Goal: Task Accomplishment & Management: Complete application form

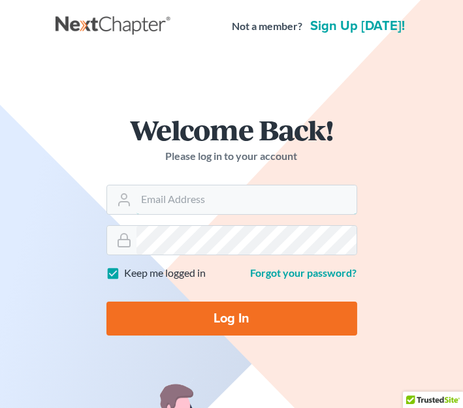
type input "[EMAIL_ADDRESS][DOMAIN_NAME][PERSON_NAME]"
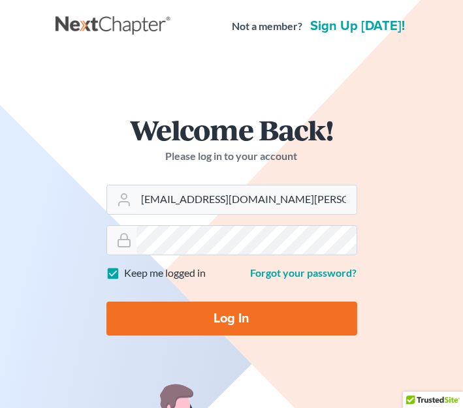
click at [227, 322] on input "Log In" at bounding box center [231, 319] width 251 height 34
type input "Thinking..."
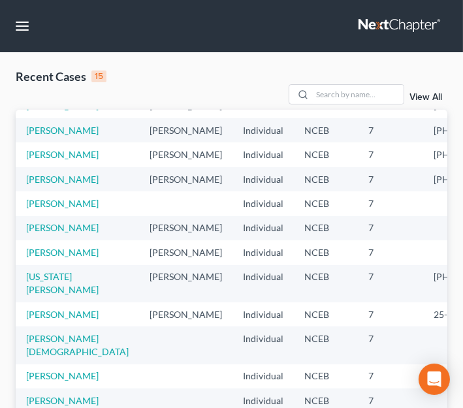
scroll to position [237, 0]
click at [50, 252] on link "[PERSON_NAME]" at bounding box center [62, 252] width 73 height 11
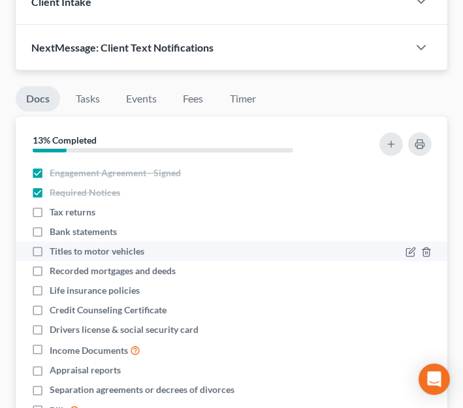
click at [246, 245] on div "Titles to motor vehicles" at bounding box center [179, 251] width 297 height 13
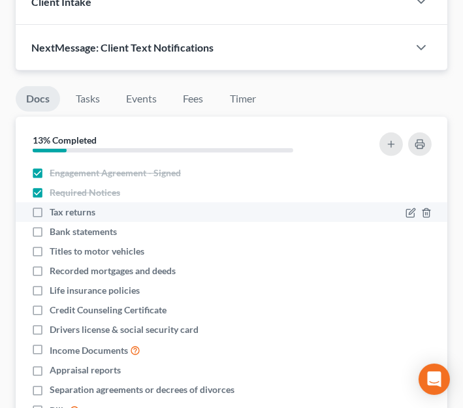
click at [50, 206] on label "Tax returns" at bounding box center [73, 212] width 46 height 13
click at [55, 206] on input "Tax returns" at bounding box center [59, 210] width 8 height 8
checkbox input "true"
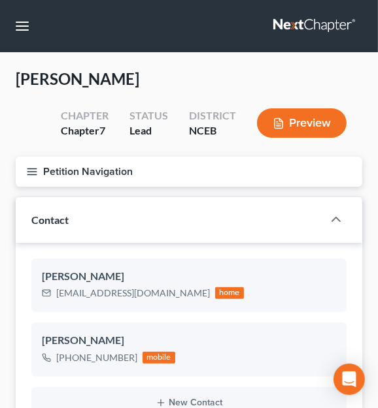
click at [33, 174] on line "button" at bounding box center [31, 174] width 9 height 0
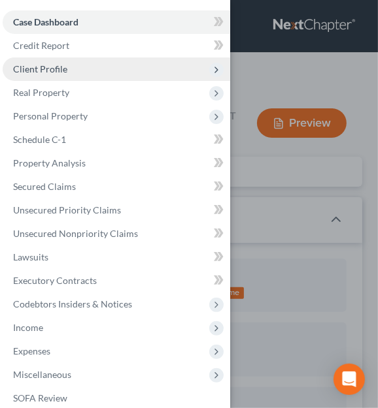
click at [64, 67] on span "Client Profile" at bounding box center [40, 68] width 54 height 11
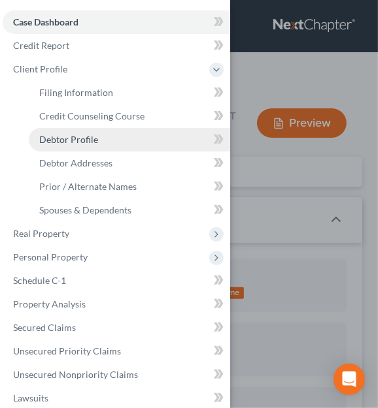
click at [82, 144] on span "Debtor Profile" at bounding box center [68, 139] width 59 height 11
select select "3"
select select "1"
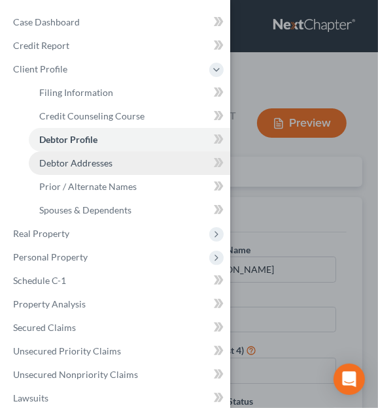
click at [80, 166] on span "Debtor Addresses" at bounding box center [75, 162] width 73 height 11
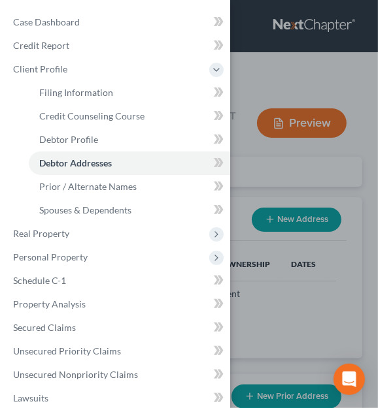
click at [265, 293] on div "Case Dashboard Payments Invoices Payments Payments Credit Report Client Profile" at bounding box center [189, 204] width 378 height 408
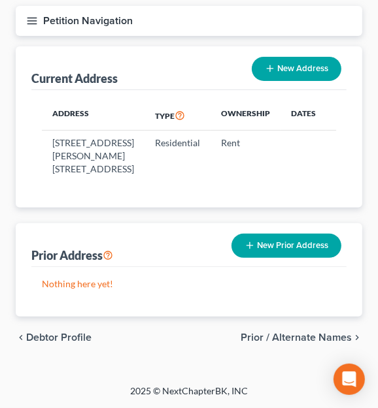
scroll to position [176, 0]
click at [293, 332] on span "Prior / Alternate Names" at bounding box center [295, 337] width 111 height 10
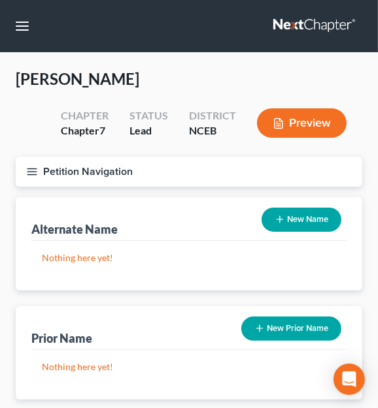
scroll to position [59, 0]
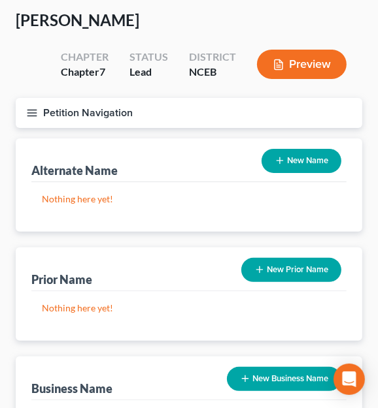
click at [41, 109] on button "Petition Navigation" at bounding box center [189, 113] width 346 height 30
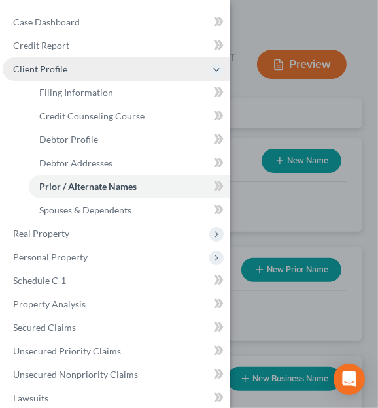
click at [46, 74] on span "Client Profile" at bounding box center [40, 68] width 54 height 11
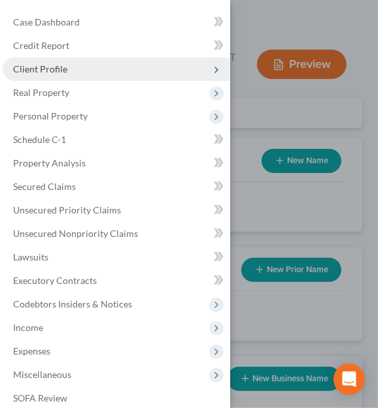
click at [46, 74] on span "Client Profile" at bounding box center [40, 68] width 54 height 11
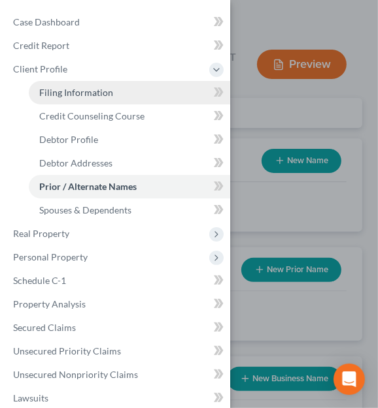
click at [64, 95] on span "Filing Information" at bounding box center [76, 92] width 74 height 11
select select "1"
select select "0"
select select "28"
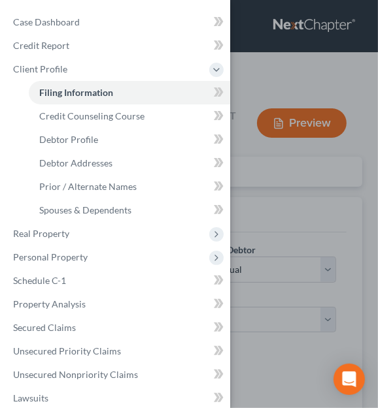
click at [267, 174] on div "Case Dashboard Payments Invoices Payments Payments Credit Report Client Profile" at bounding box center [189, 204] width 378 height 408
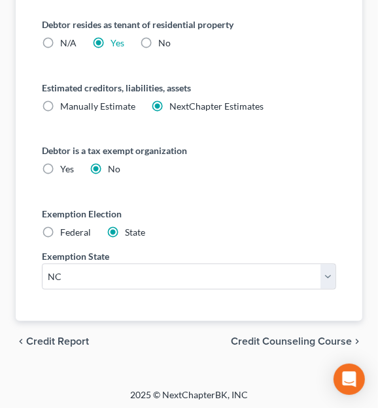
scroll to position [895, 0]
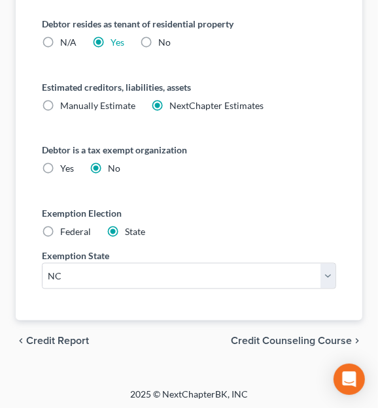
click at [291, 336] on span "Credit Counseling Course" at bounding box center [291, 341] width 121 height 10
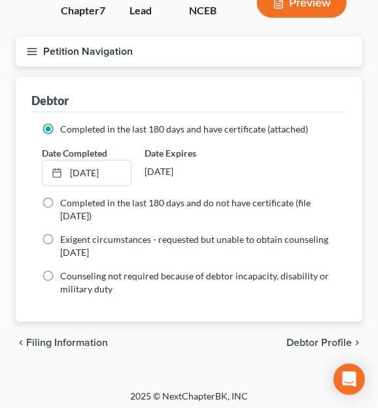
scroll to position [123, 0]
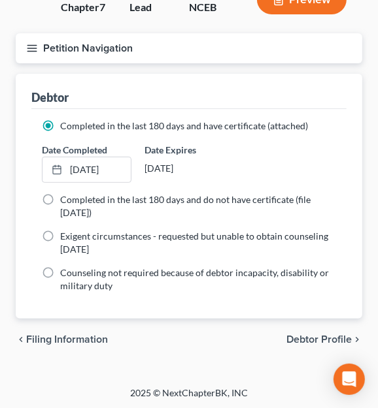
click at [321, 334] on span "Debtor Profile" at bounding box center [318, 339] width 65 height 10
select select "3"
select select "1"
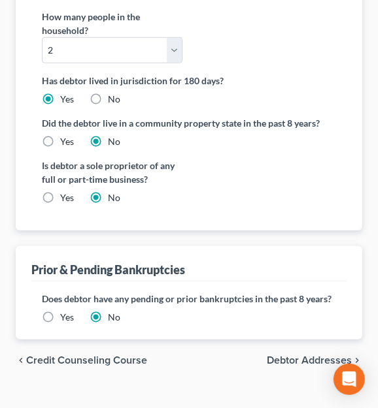
scroll to position [455, 0]
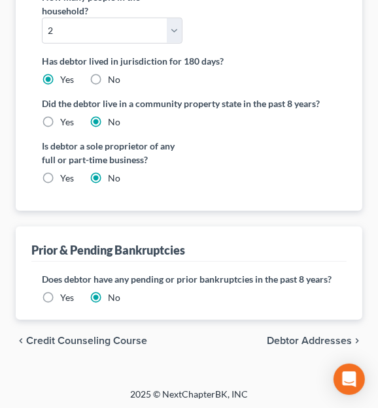
click at [310, 342] on span "Debtor Addresses" at bounding box center [309, 341] width 85 height 10
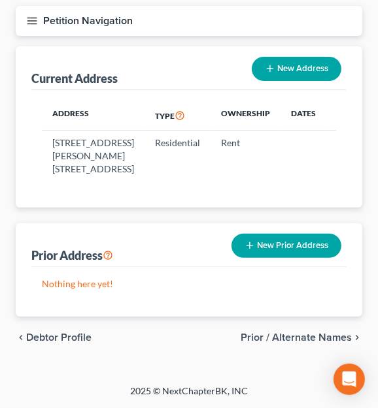
scroll to position [176, 0]
click at [310, 342] on span "Prior / Alternate Names" at bounding box center [295, 337] width 111 height 10
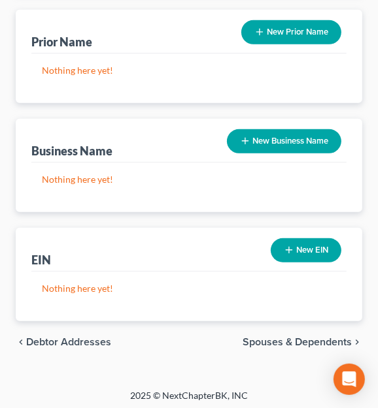
click at [310, 342] on span "Spouses & Dependents" at bounding box center [296, 342] width 109 height 10
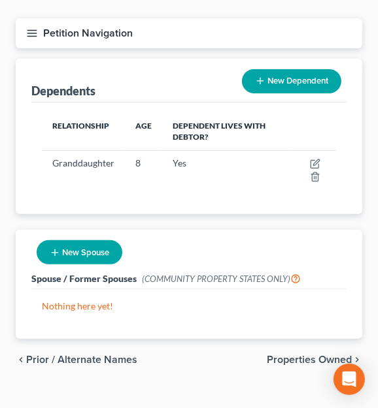
scroll to position [159, 0]
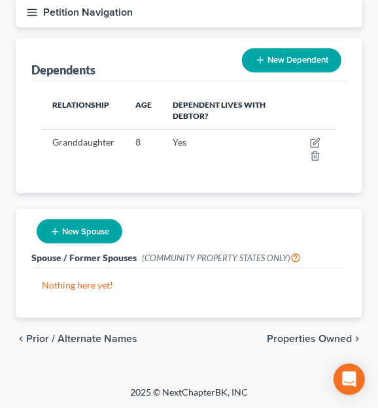
click at [308, 335] on span "Properties Owned" at bounding box center [309, 339] width 85 height 10
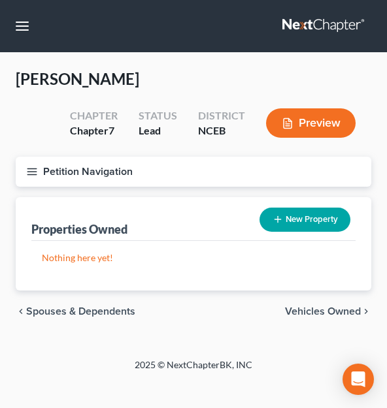
click at [312, 313] on span "Vehicles Owned" at bounding box center [323, 311] width 76 height 10
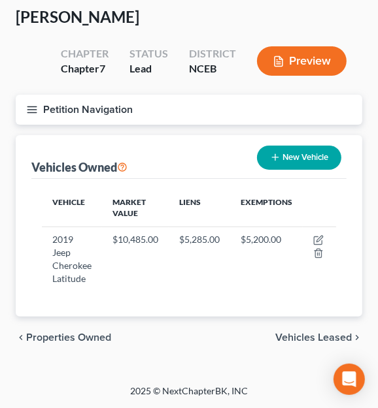
scroll to position [70, 0]
click at [306, 338] on span "Vehicles Leased" at bounding box center [313, 337] width 76 height 10
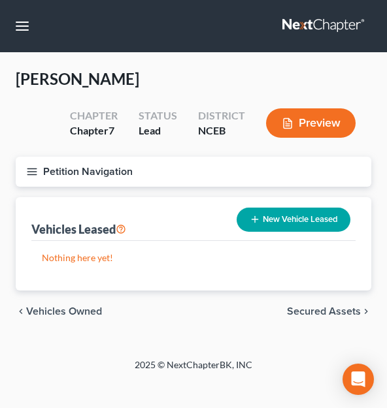
click at [308, 313] on span "Secured Assets" at bounding box center [324, 311] width 74 height 10
click at [308, 313] on span "Personal Items" at bounding box center [326, 311] width 70 height 10
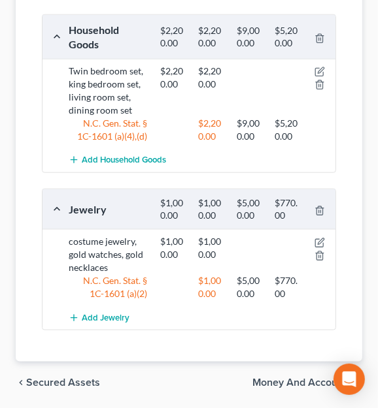
scroll to position [611, 0]
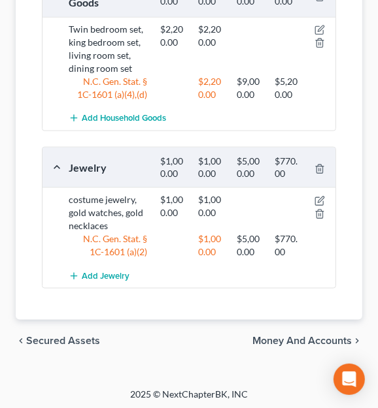
click at [291, 341] on span "Money and Accounts" at bounding box center [301, 341] width 99 height 10
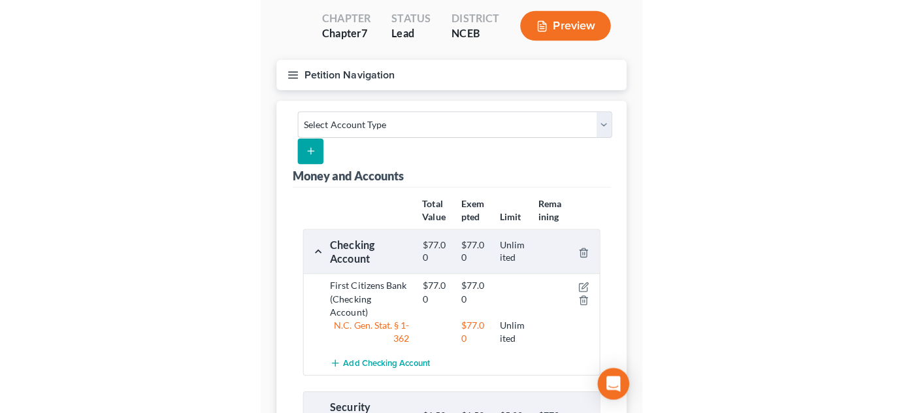
scroll to position [118, 0]
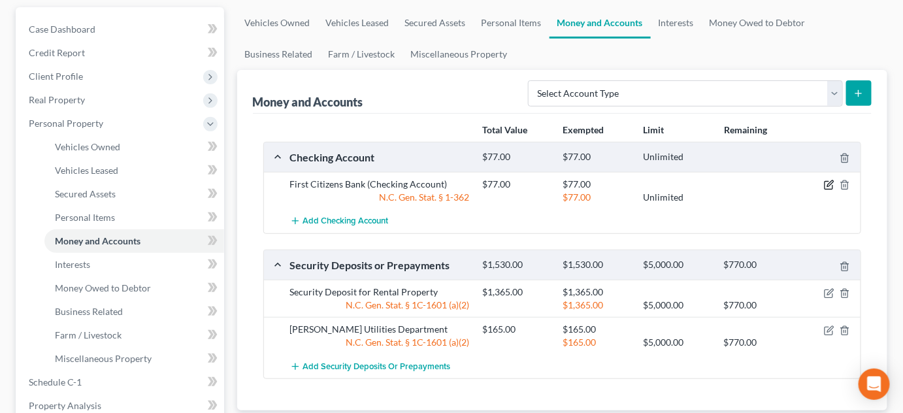
click at [472, 185] on icon "button" at bounding box center [829, 185] width 10 height 10
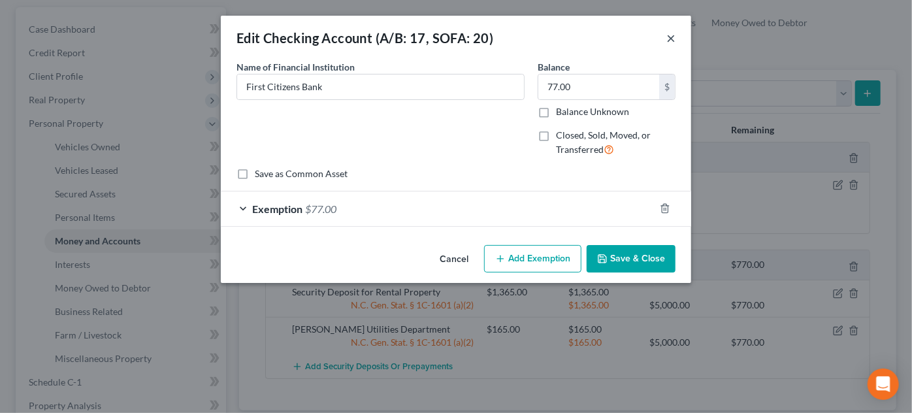
click at [472, 41] on button "×" at bounding box center [670, 38] width 9 height 16
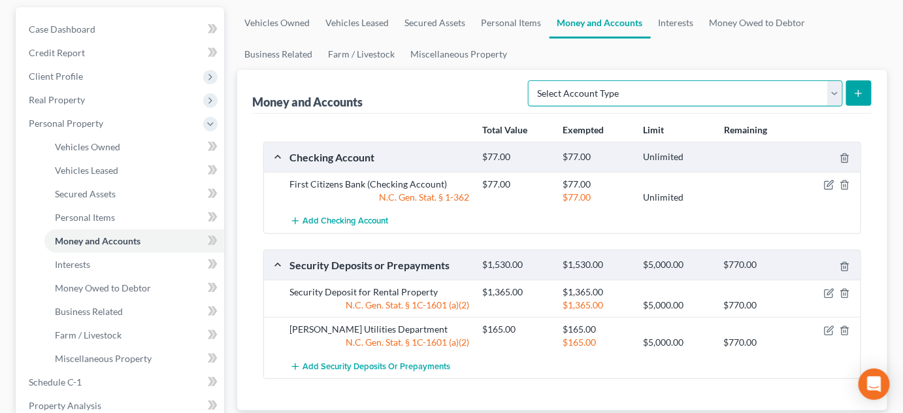
click at [472, 91] on select "Select Account Type Brokerage (A/B: 18, SOFA: 20) Cash on Hand (A/B: 16) Certif…" at bounding box center [685, 93] width 315 height 26
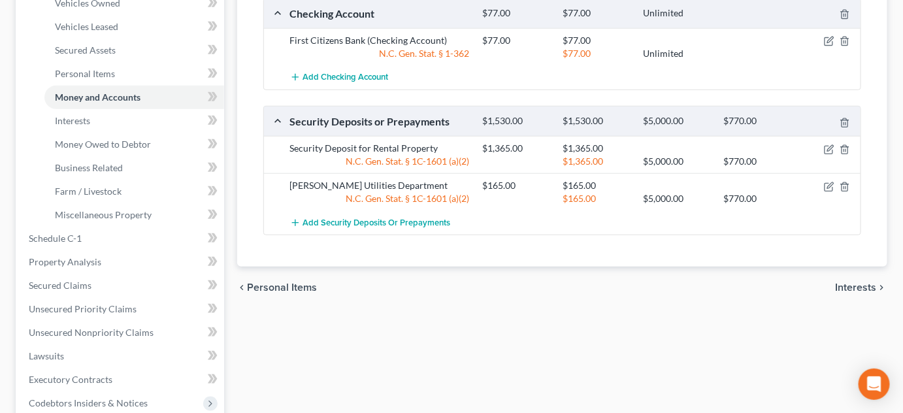
scroll to position [296, 0]
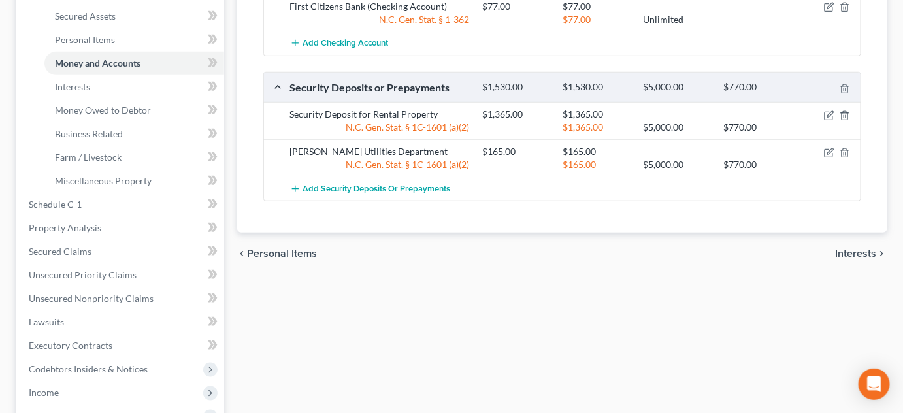
click at [472, 252] on span "Interests" at bounding box center [855, 253] width 41 height 10
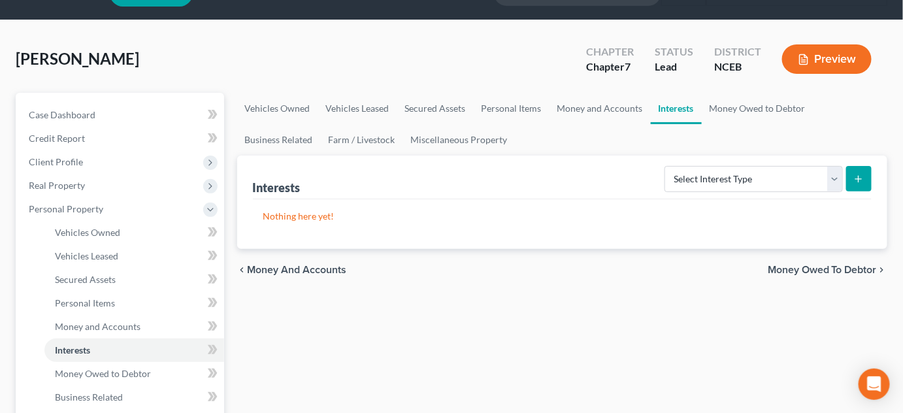
scroll to position [59, 0]
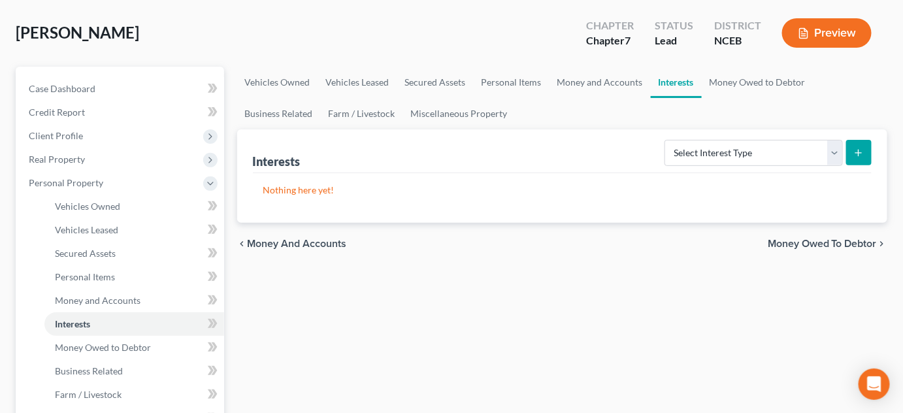
click at [472, 242] on span "Money Owed to Debtor" at bounding box center [822, 243] width 109 height 10
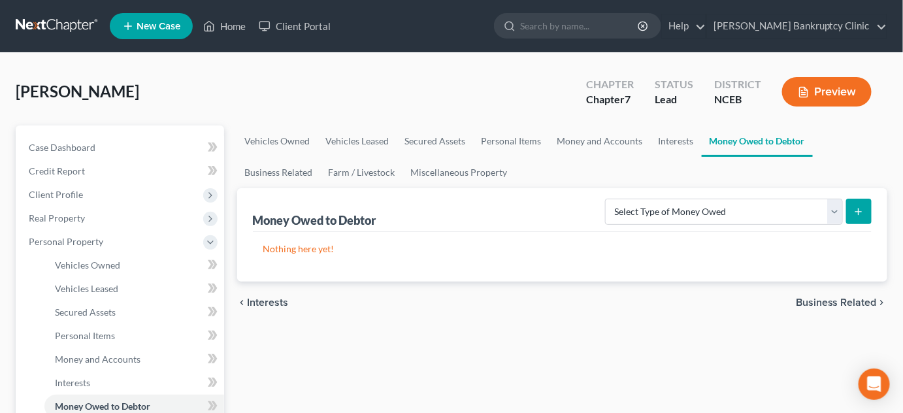
click at [472, 304] on span "Business Related" at bounding box center [836, 302] width 81 height 10
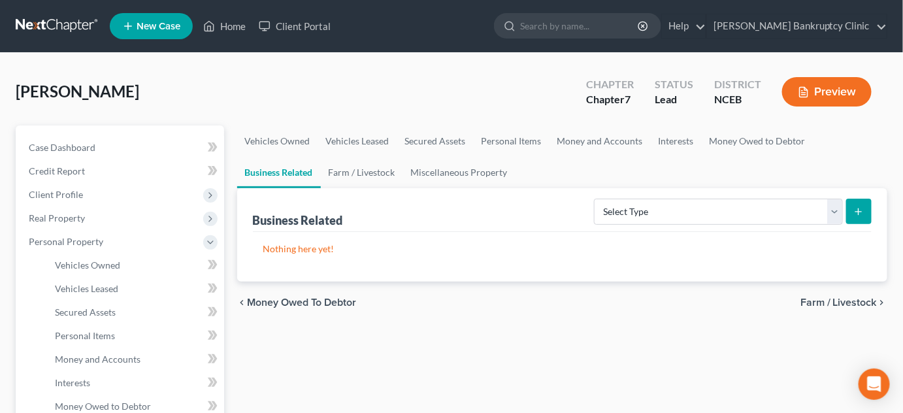
click at [472, 304] on span "Farm / Livestock" at bounding box center [838, 302] width 76 height 10
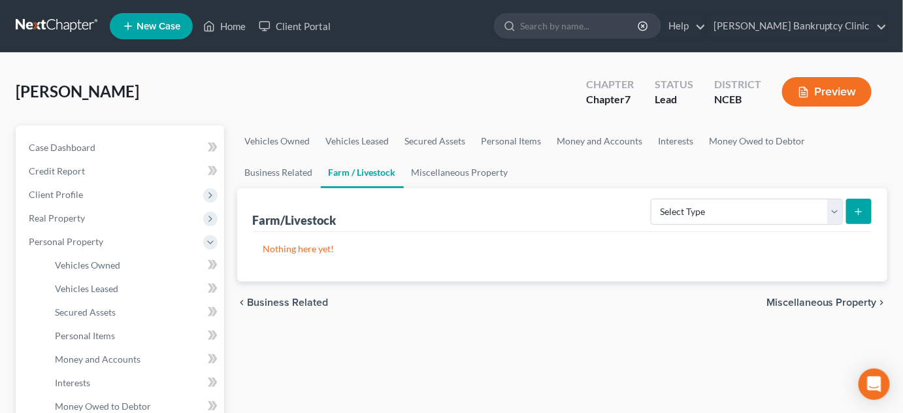
click at [472, 304] on span "Miscellaneous Property" at bounding box center [821, 302] width 110 height 10
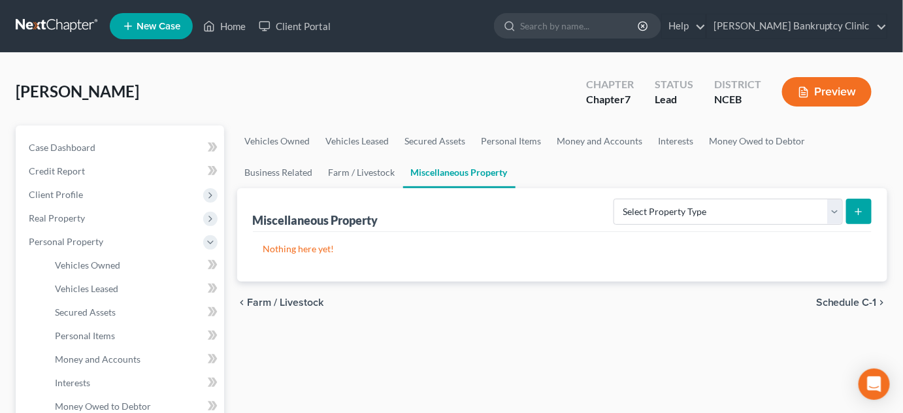
click at [472, 304] on span "Schedule C-1" at bounding box center [846, 302] width 61 height 10
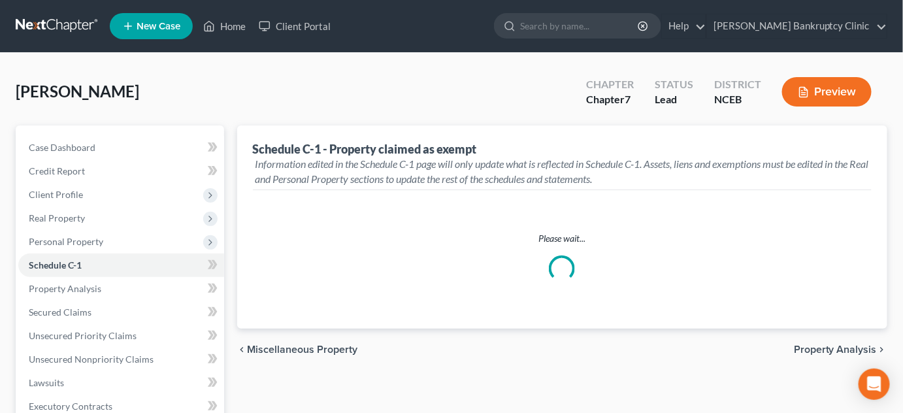
select select "[GEOGRAPHIC_DATA]"
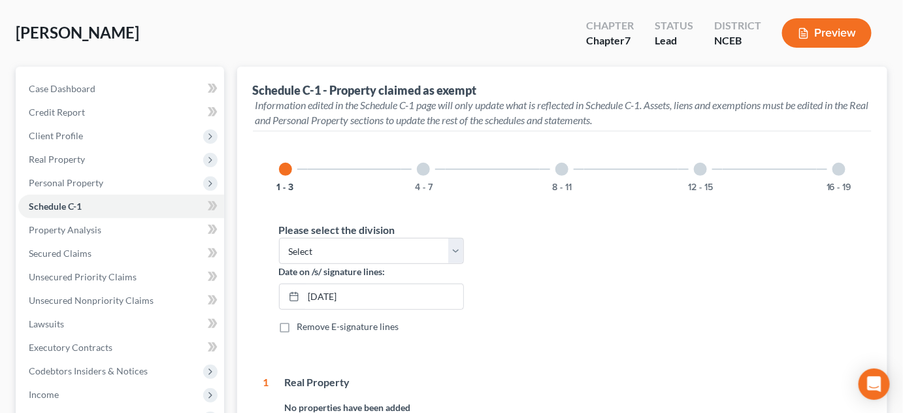
scroll to position [118, 0]
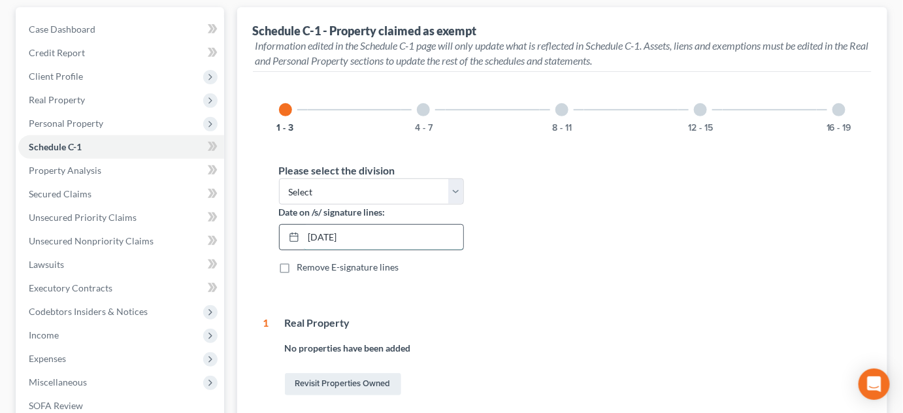
click at [371, 236] on input "[DATE]" at bounding box center [384, 237] width 160 height 25
drag, startPoint x: 371, startPoint y: 236, endPoint x: 293, endPoint y: 240, distance: 78.5
click at [293, 240] on div "[DATE]" at bounding box center [372, 237] width 186 height 26
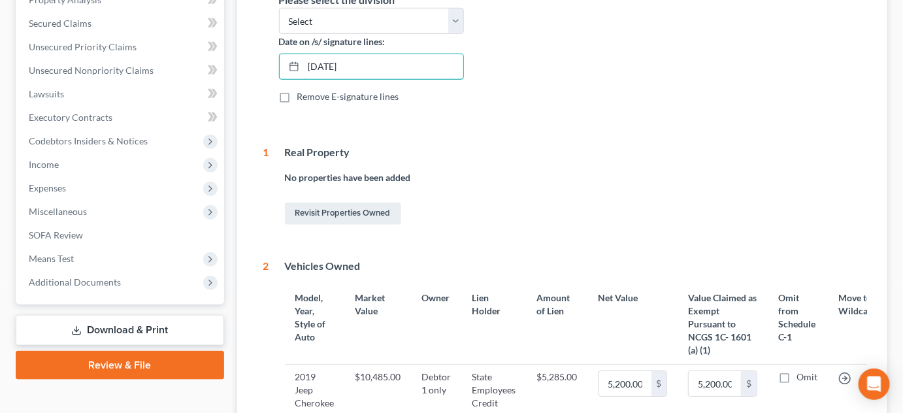
scroll to position [0, 0]
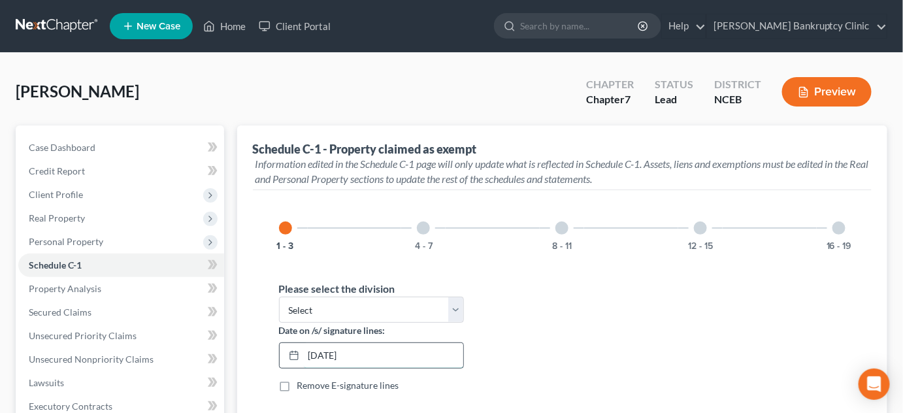
click at [368, 360] on input "[DATE]" at bounding box center [384, 355] width 160 height 25
type input "0"
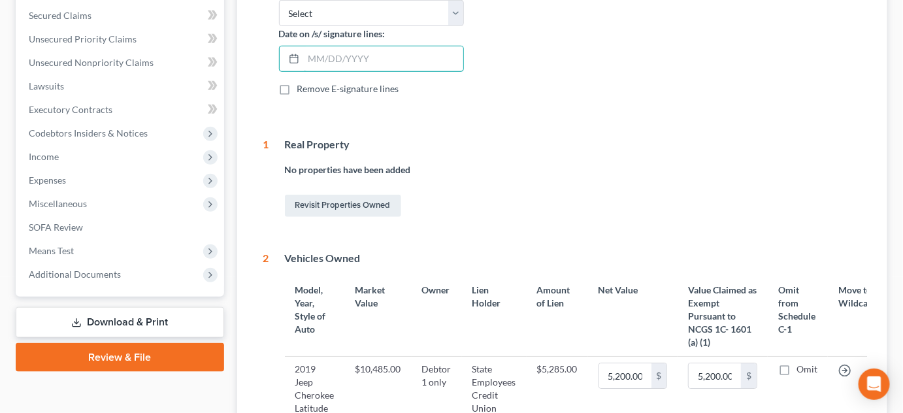
scroll to position [237, 0]
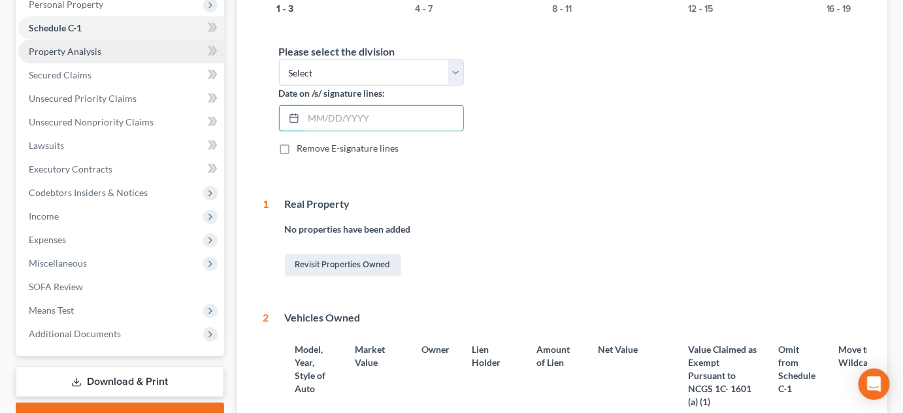
click at [78, 52] on span "Property Analysis" at bounding box center [65, 51] width 73 height 11
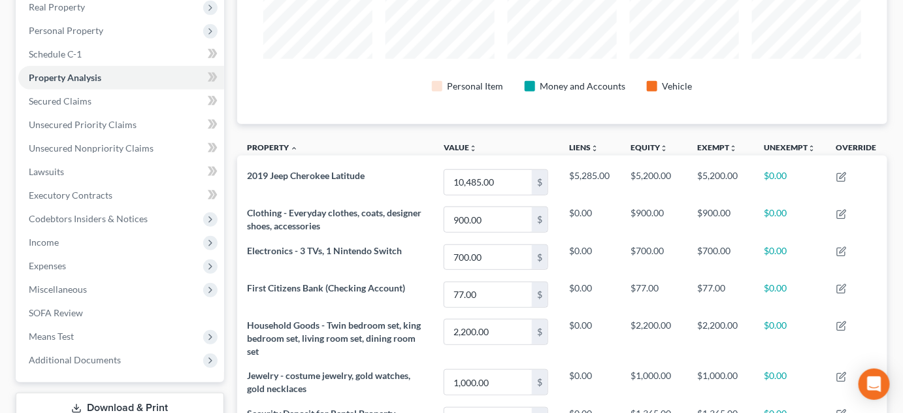
scroll to position [237, 0]
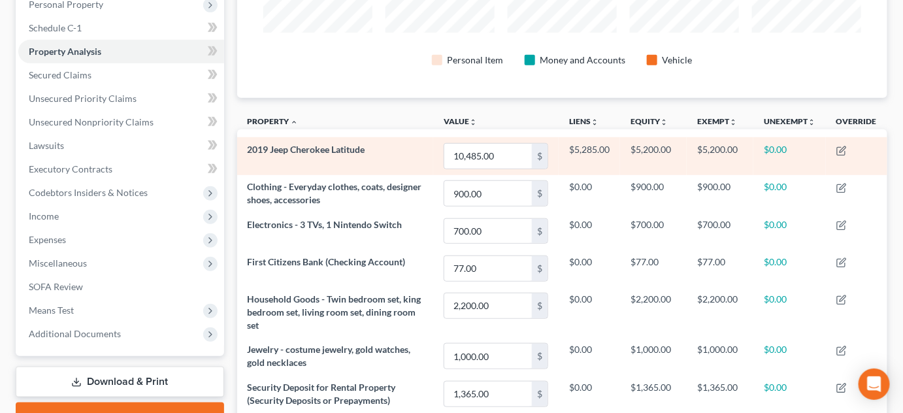
click at [311, 151] on span "2019 Jeep Cherokee Latitude" at bounding box center [307, 149] width 118 height 11
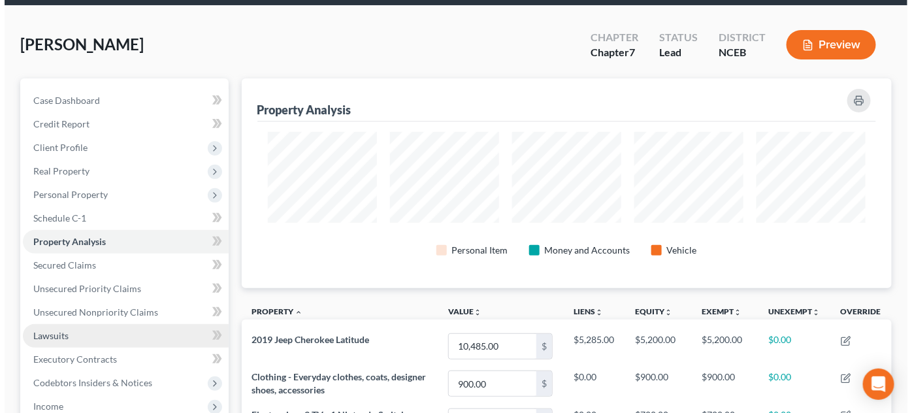
scroll to position [0, 0]
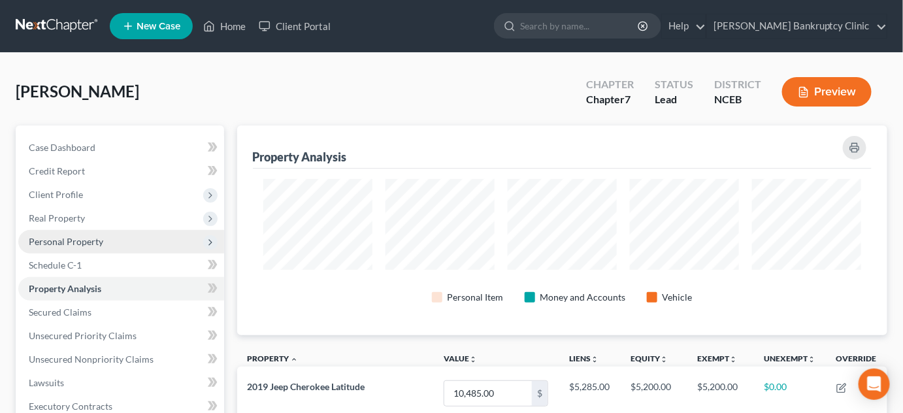
click at [123, 240] on span "Personal Property" at bounding box center [121, 242] width 206 height 24
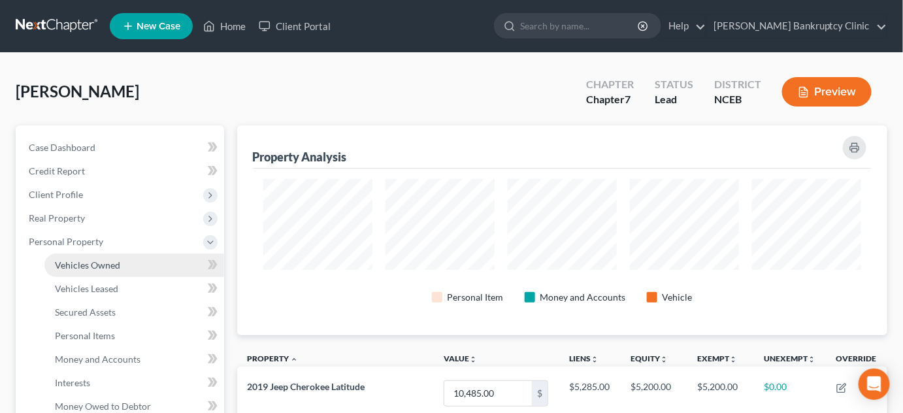
click at [114, 269] on span "Vehicles Owned" at bounding box center [87, 264] width 65 height 11
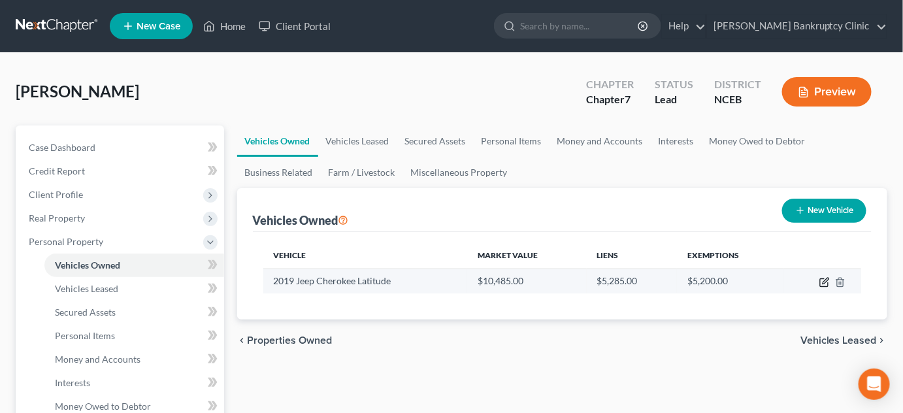
click at [472, 282] on icon "button" at bounding box center [824, 282] width 10 height 10
select select "0"
select select "7"
select select "2"
select select "0"
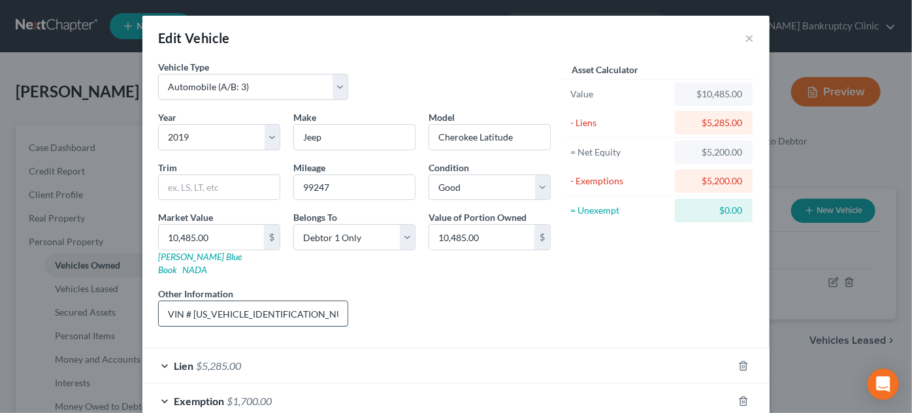
drag, startPoint x: 288, startPoint y: 297, endPoint x: 160, endPoint y: 300, distance: 128.1
click at [160, 301] on input "VIN # [US_VEHICLE_IDENTIFICATION_NUMBER]" at bounding box center [253, 313] width 189 height 25
click at [293, 301] on input "VIN # [US_VEHICLE_IDENTIFICATION_NUMBER]" at bounding box center [253, 313] width 189 height 25
click at [287, 301] on input "VIN # [US_VEHICLE_IDENTIFICATION_NUMBER]" at bounding box center [253, 313] width 189 height 25
drag, startPoint x: 189, startPoint y: 298, endPoint x: 283, endPoint y: 293, distance: 94.2
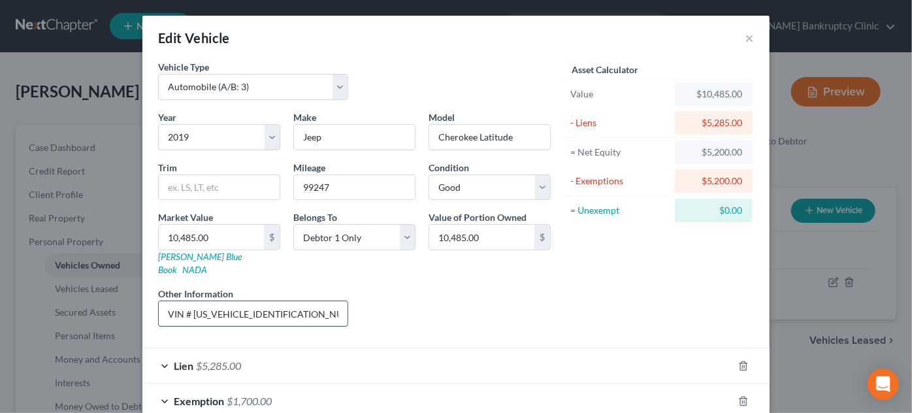
click at [283, 301] on input "VIN # [US_VEHICLE_IDENTIFICATION_NUMBER]" at bounding box center [253, 313] width 189 height 25
click at [410, 299] on div "Liens Select" at bounding box center [456, 307] width 203 height 40
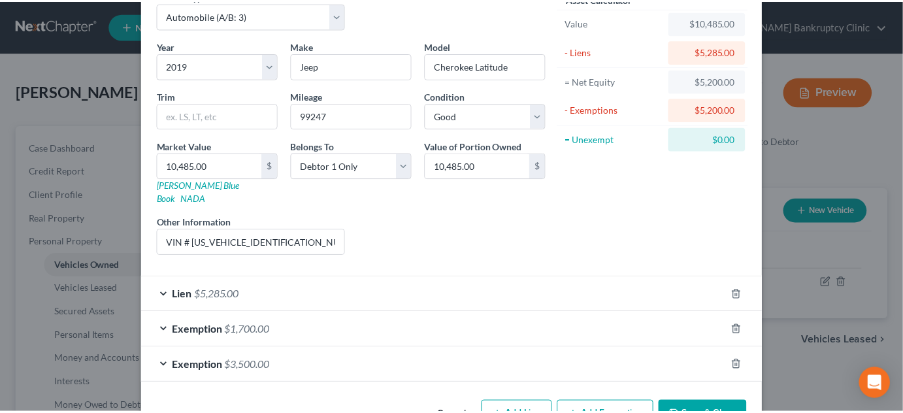
scroll to position [97, 0]
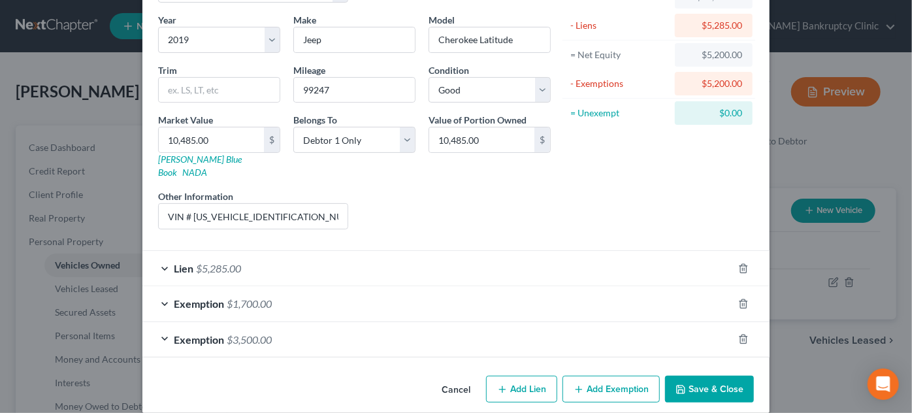
click at [448, 377] on button "Cancel" at bounding box center [456, 390] width 50 height 26
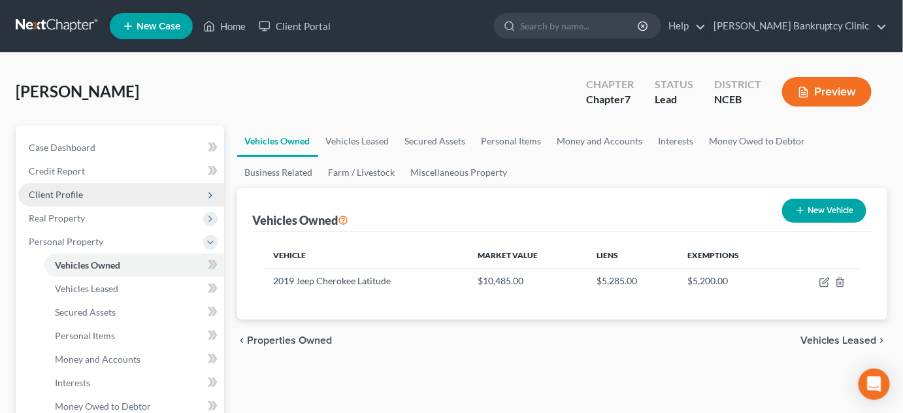
click at [85, 194] on span "Client Profile" at bounding box center [121, 195] width 206 height 24
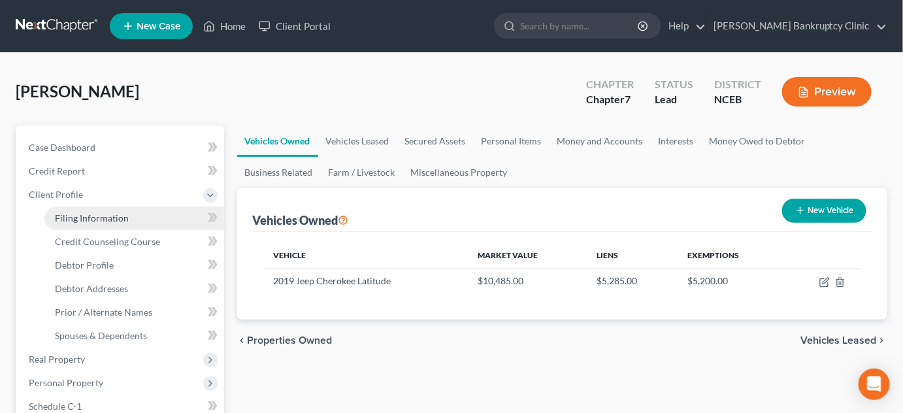
click at [97, 217] on span "Filing Information" at bounding box center [92, 217] width 74 height 11
select select "1"
select select "0"
select select "57"
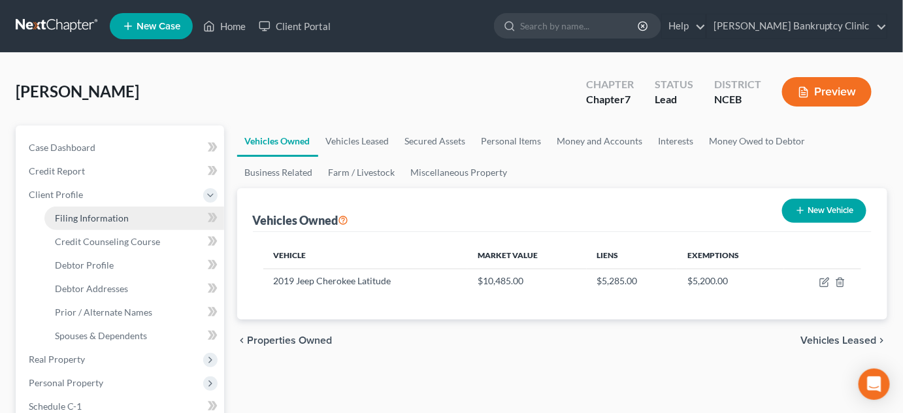
select select "0"
select select "28"
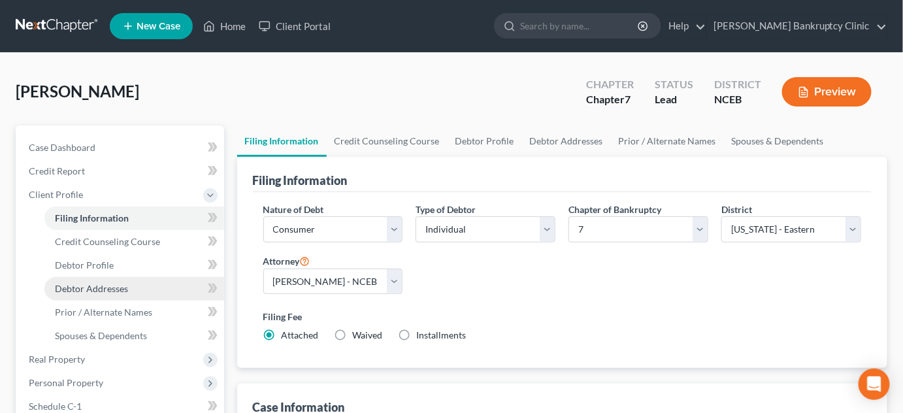
click at [84, 284] on span "Debtor Addresses" at bounding box center [91, 288] width 73 height 11
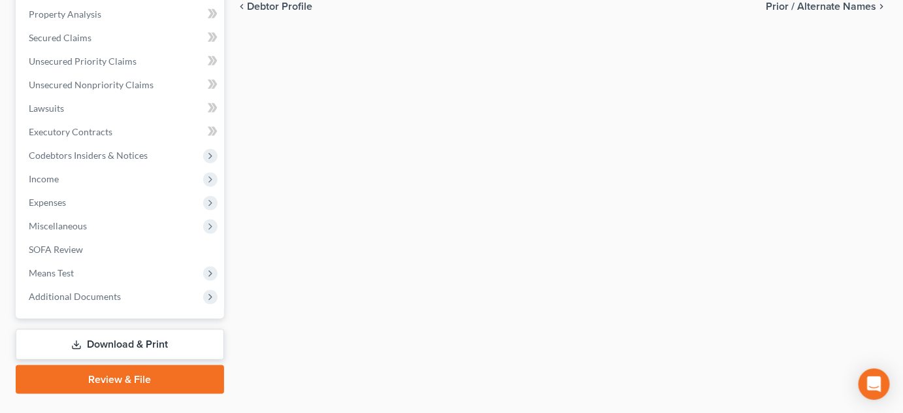
scroll to position [297, 0]
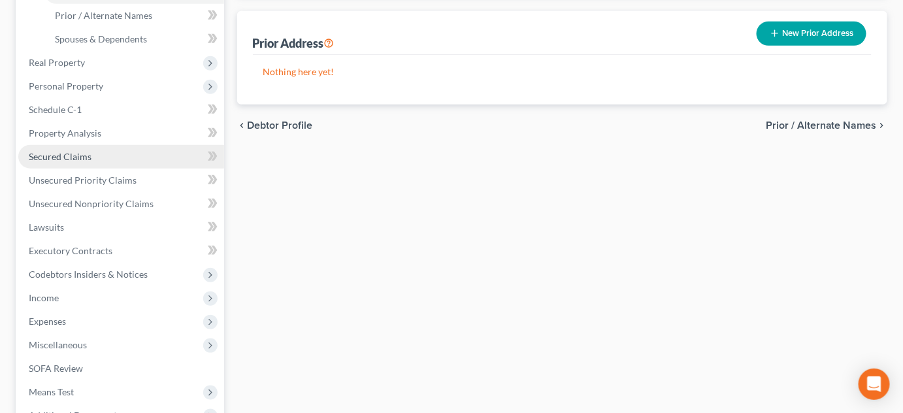
click at [87, 155] on span "Secured Claims" at bounding box center [60, 156] width 63 height 11
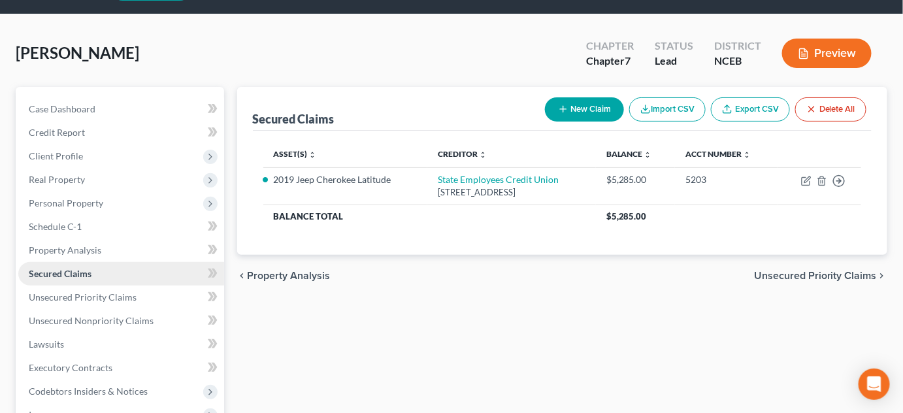
scroll to position [59, 0]
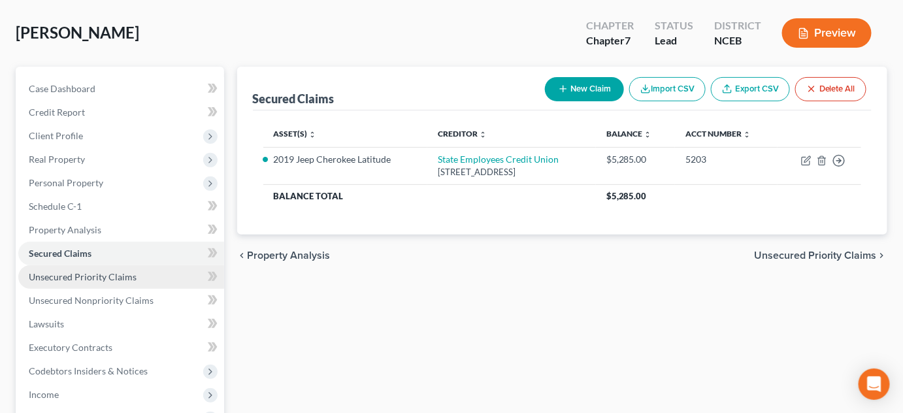
click at [120, 276] on span "Unsecured Priority Claims" at bounding box center [83, 276] width 108 height 11
